Goal: Find specific page/section: Find specific page/section

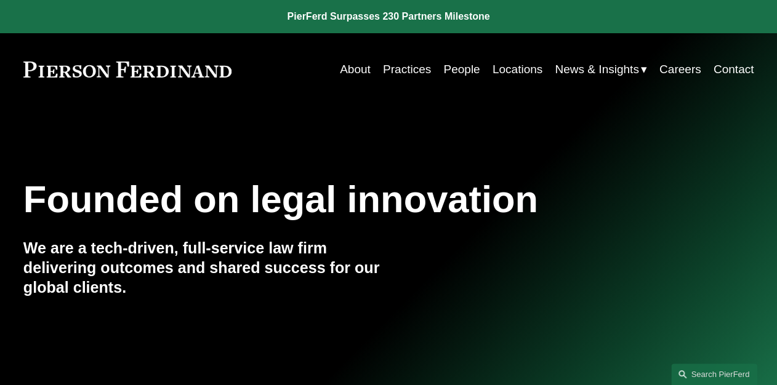
click at [451, 70] on link "People" at bounding box center [461, 69] width 36 height 23
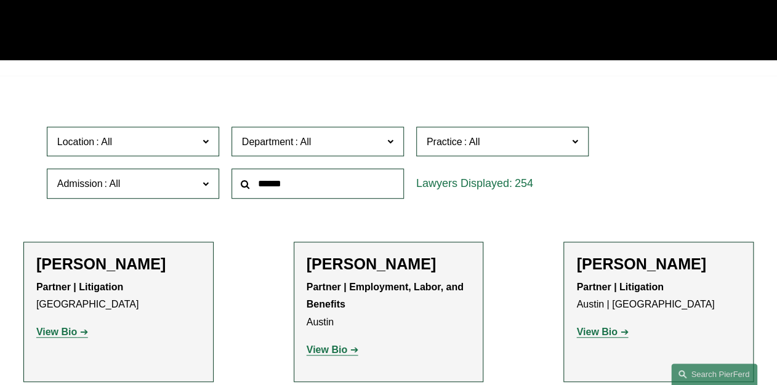
scroll to position [246, 0]
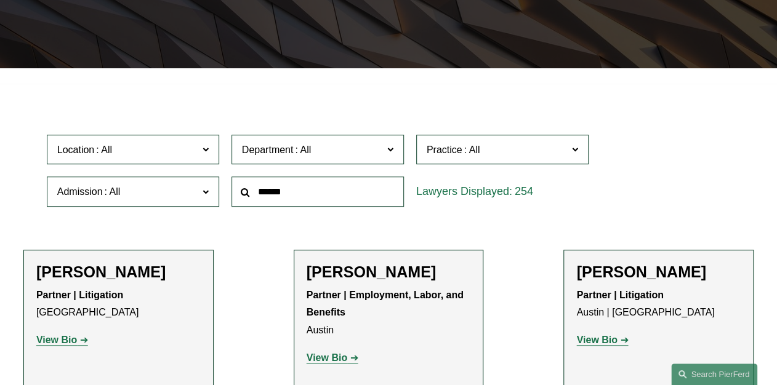
click at [577, 148] on span at bounding box center [574, 149] width 6 height 16
click at [0, 0] on link "Immigration and Naturalization" at bounding box center [0, 0] width 0 height 0
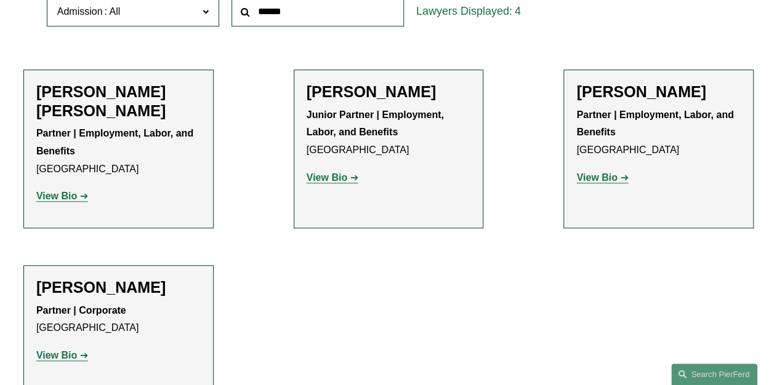
scroll to position [443, 0]
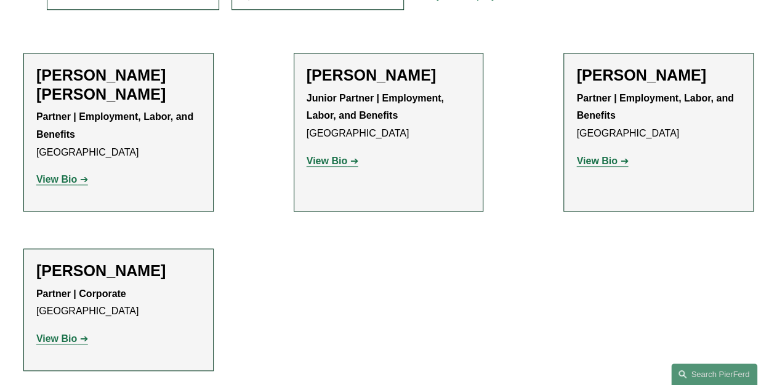
click at [55, 182] on strong "View Bio" at bounding box center [56, 179] width 41 height 10
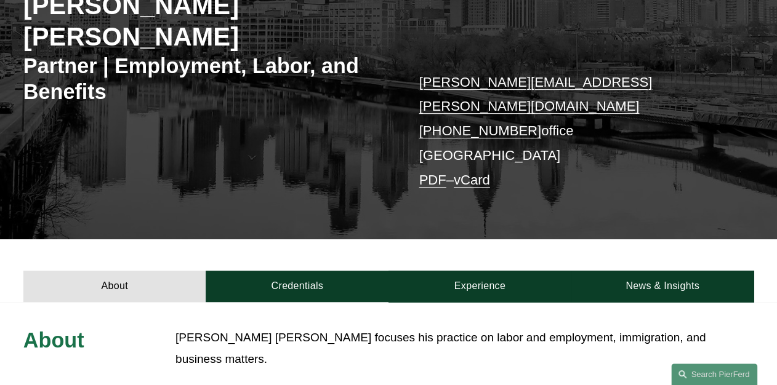
scroll to position [197, 0]
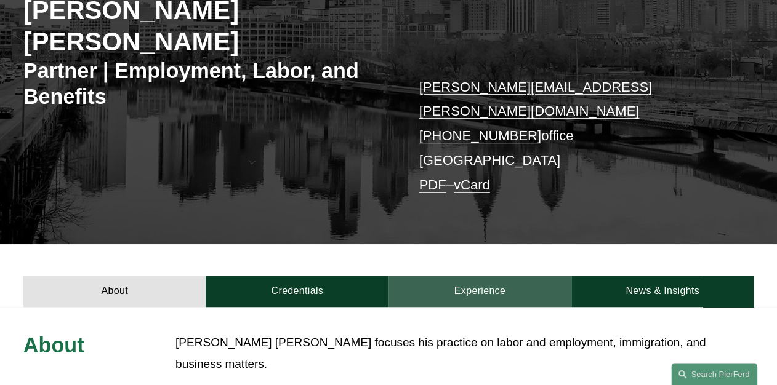
click at [497, 276] on link "Experience" at bounding box center [479, 291] width 183 height 31
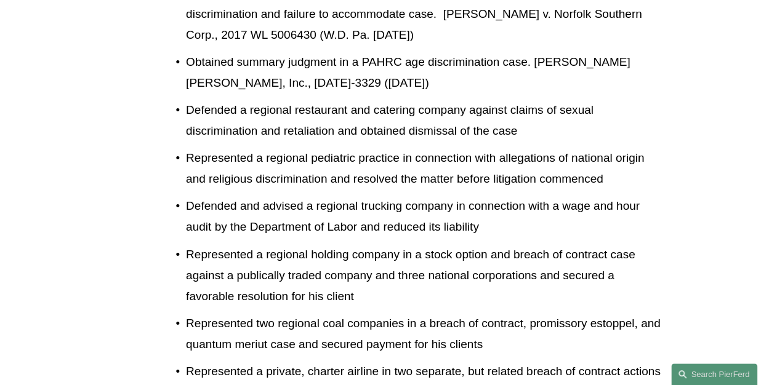
scroll to position [739, 0]
